Goal: Navigation & Orientation: Find specific page/section

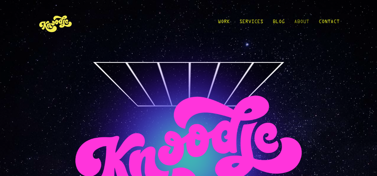
click at [299, 21] on link "About" at bounding box center [301, 24] width 15 height 28
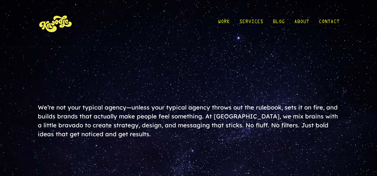
click at [58, 21] on img at bounding box center [56, 24] width 36 height 28
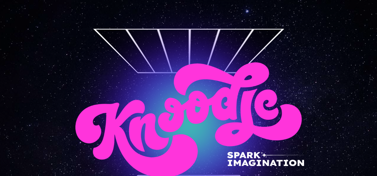
scroll to position [34, 0]
